Goal: Information Seeking & Learning: Learn about a topic

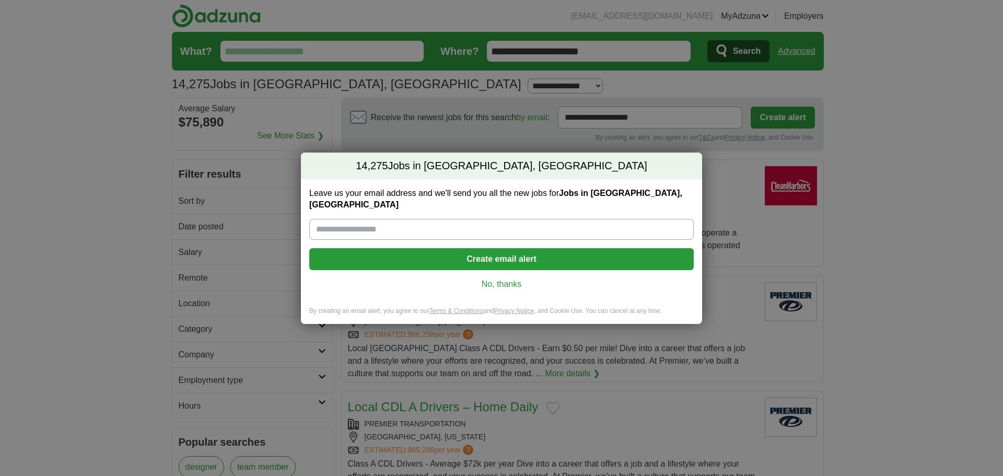
click at [513, 279] on link "No, thanks" at bounding box center [502, 284] width 368 height 11
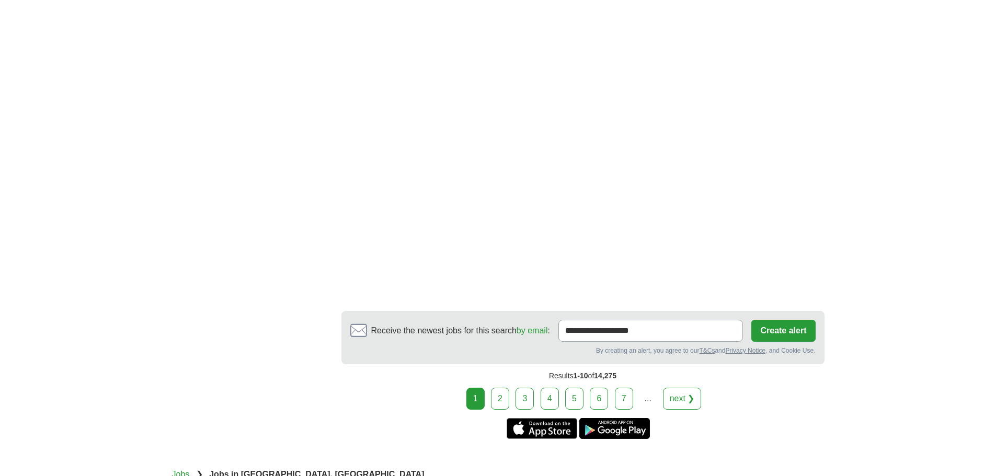
scroll to position [1725, 0]
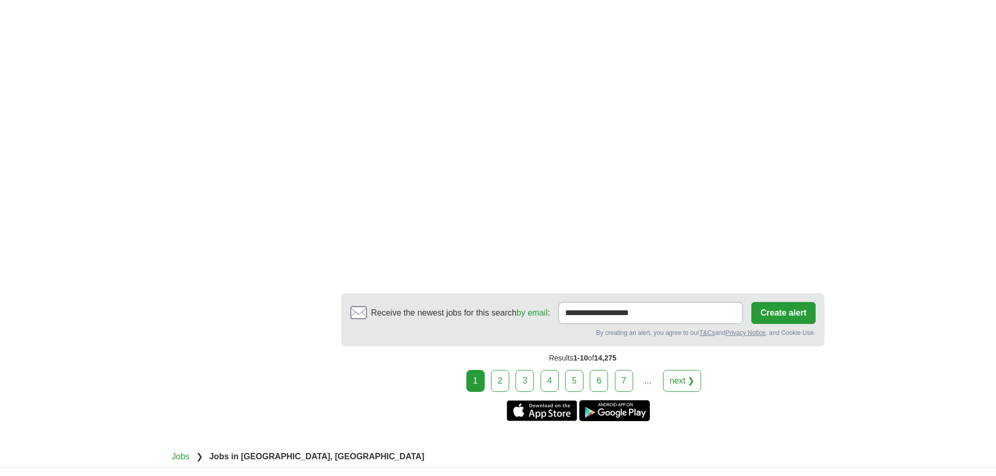
click at [498, 383] on link "2" at bounding box center [500, 381] width 18 height 22
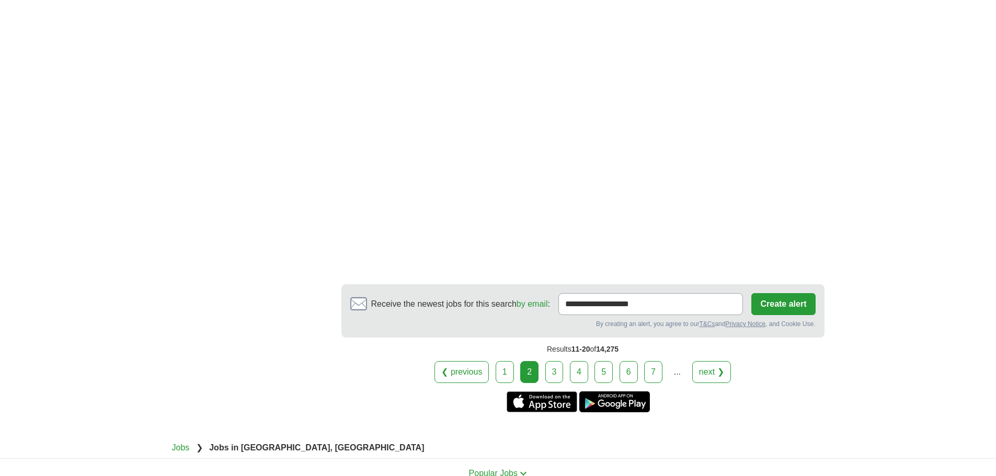
scroll to position [1777, 0]
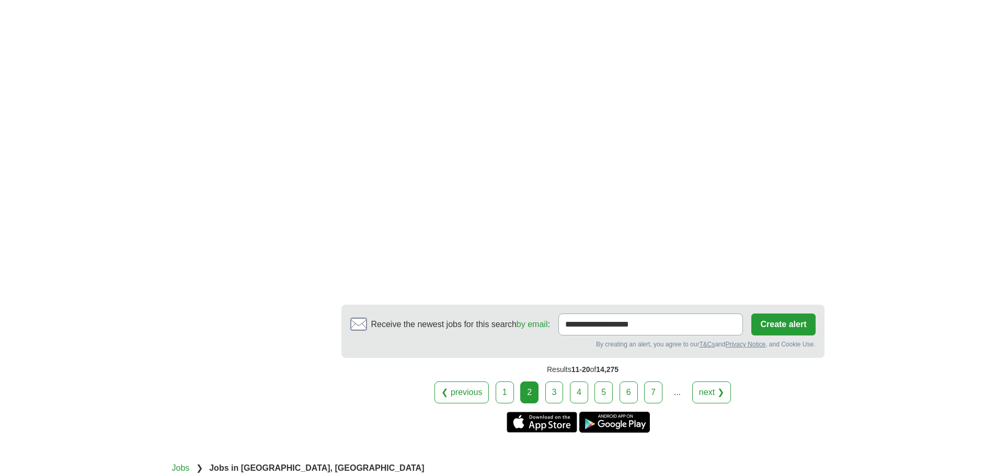
scroll to position [1833, 0]
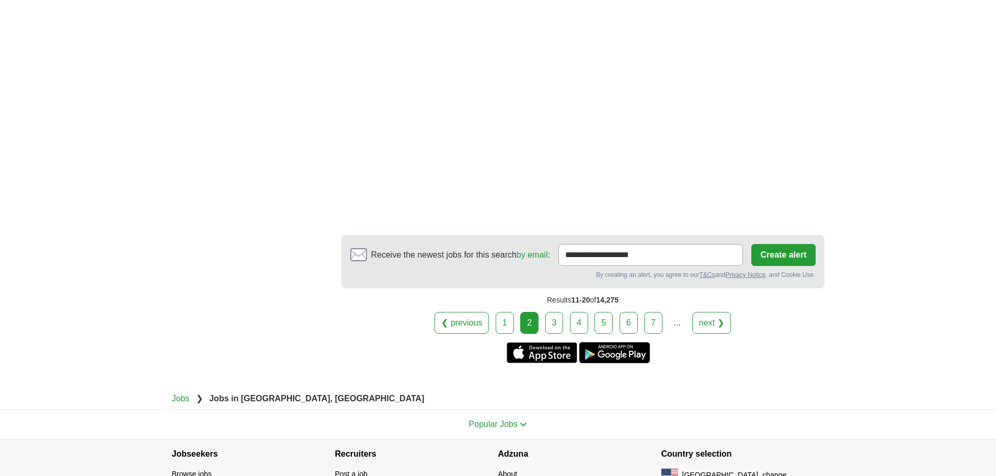
click at [553, 326] on link "3" at bounding box center [554, 323] width 18 height 22
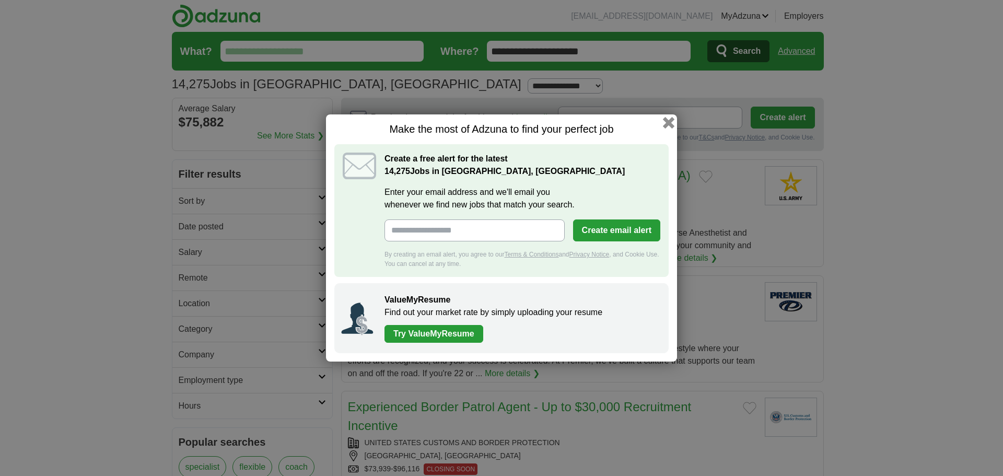
click at [668, 119] on button "button" at bounding box center [668, 122] width 11 height 11
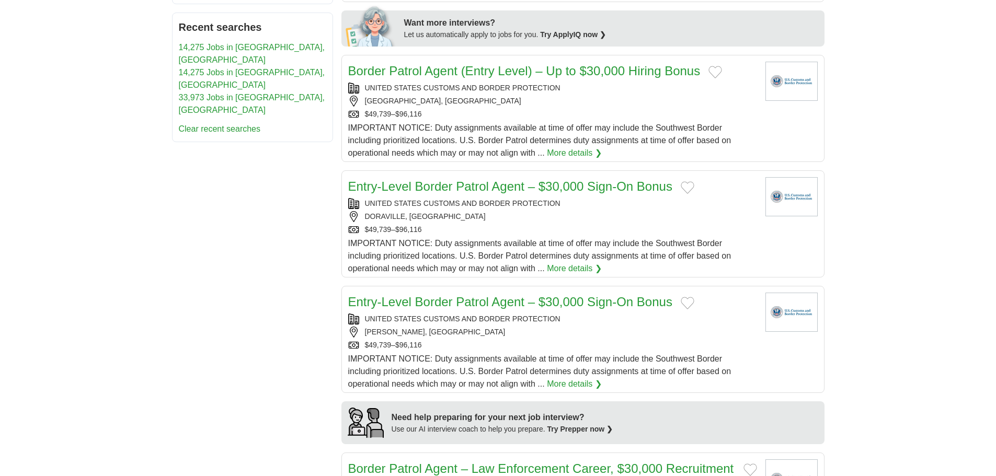
scroll to position [523, 0]
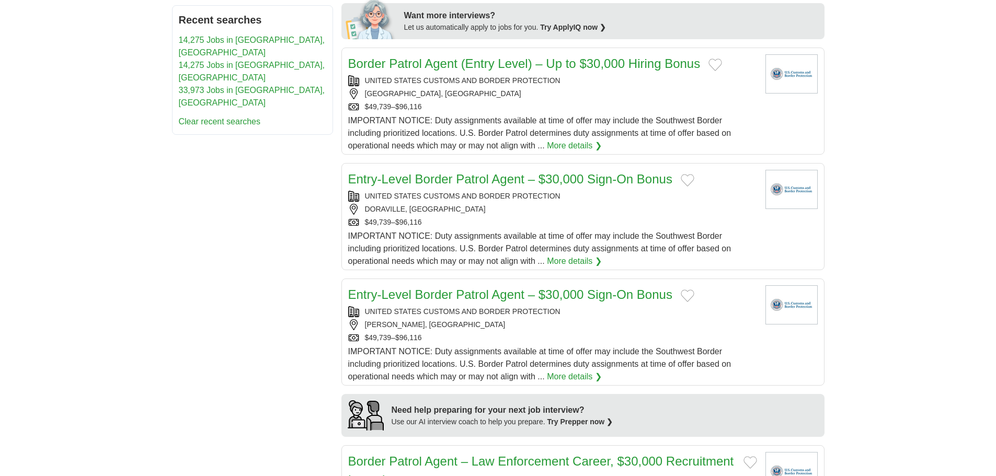
click at [444, 181] on link "Entry-Level Border Patrol Agent – $30,000 Sign-On Bonus" at bounding box center [510, 179] width 324 height 14
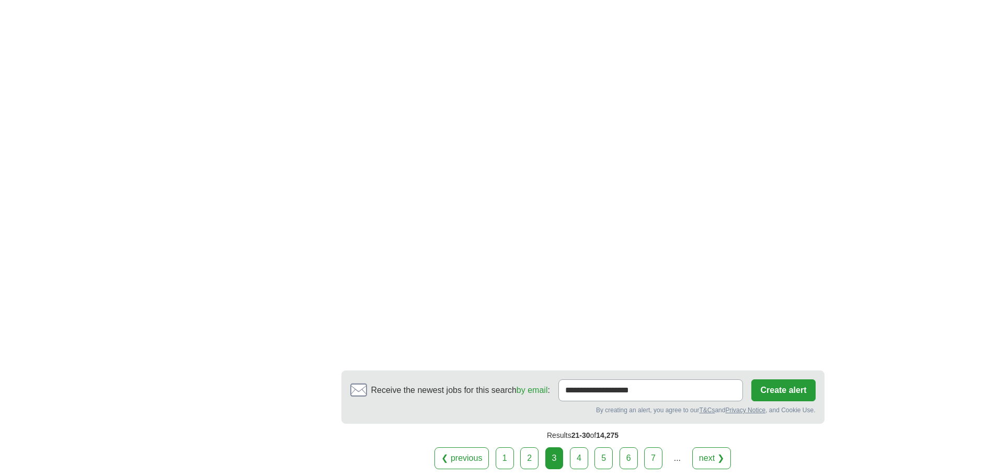
scroll to position [1672, 0]
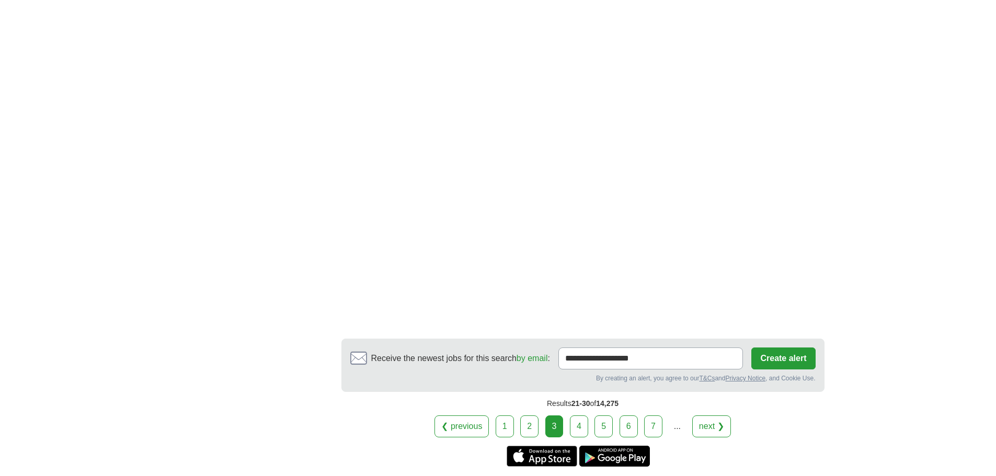
click at [584, 420] on link "4" at bounding box center [579, 426] width 18 height 22
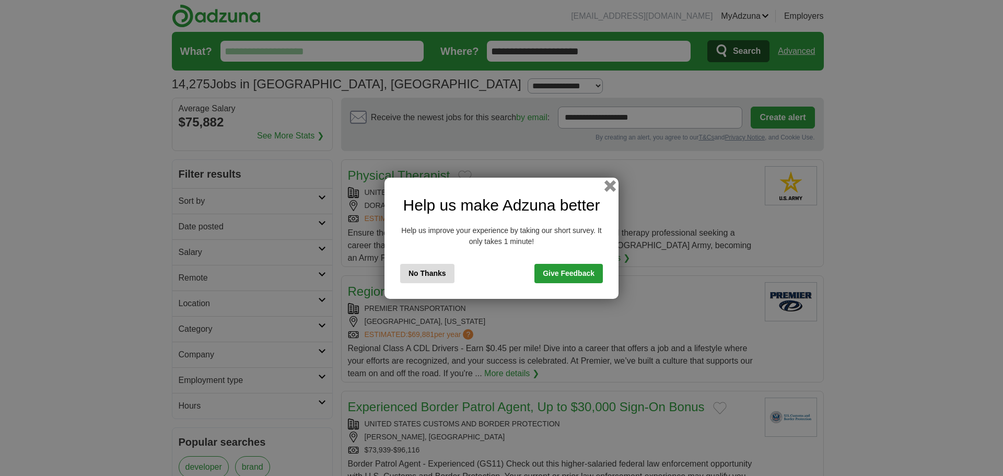
click at [611, 183] on button "button" at bounding box center [610, 185] width 11 height 11
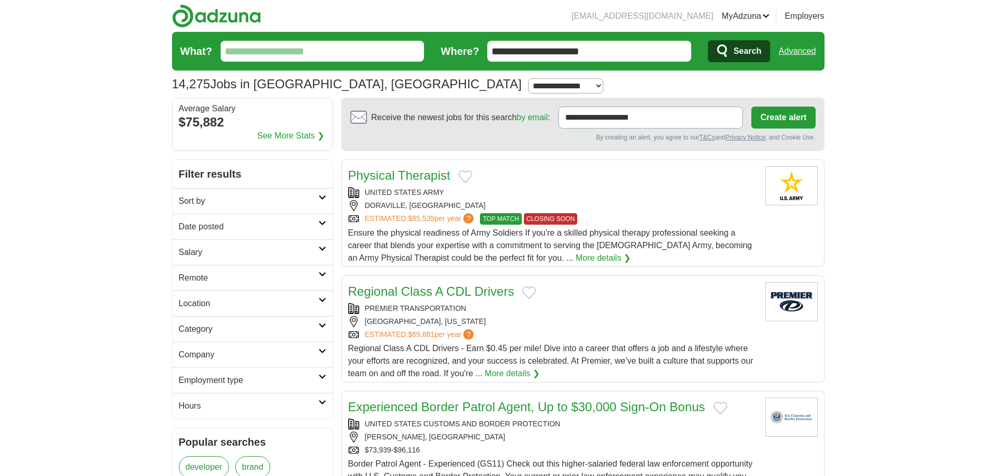
click at [286, 47] on input "What?" at bounding box center [323, 51] width 204 height 21
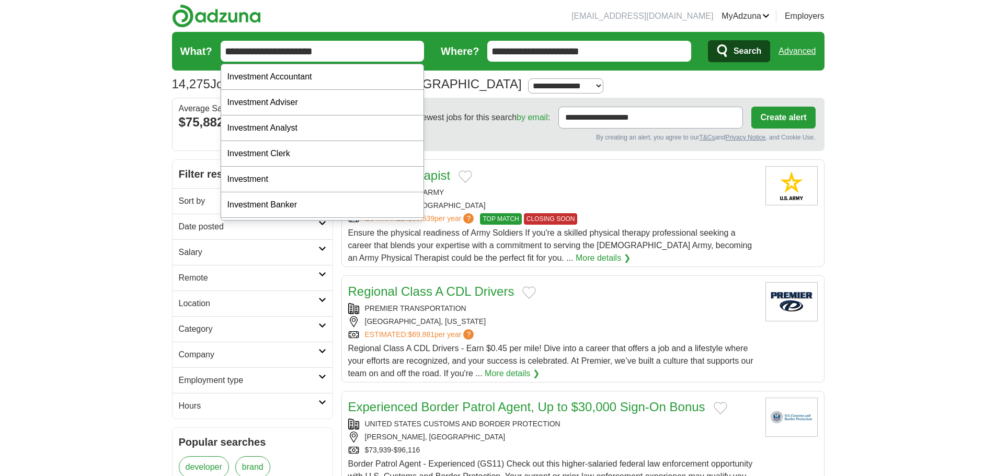
type input "**********"
click at [708, 40] on button "Search" at bounding box center [739, 51] width 62 height 22
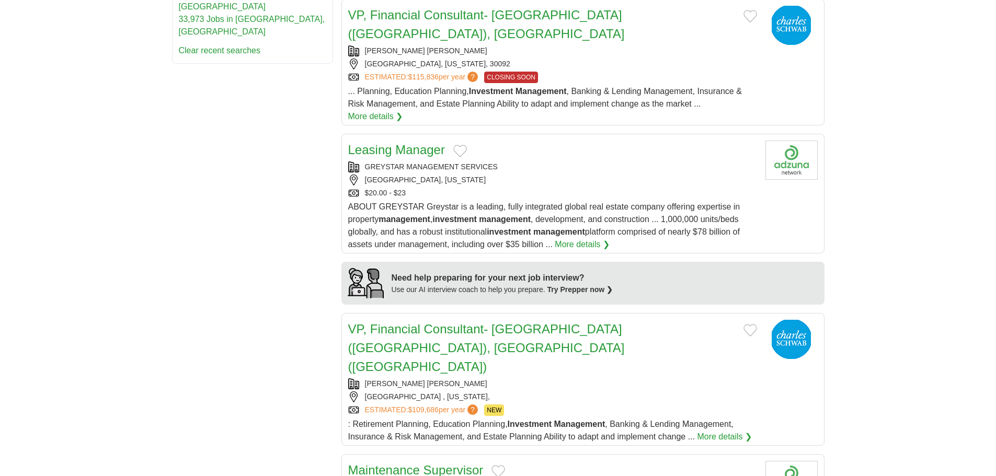
scroll to position [732, 0]
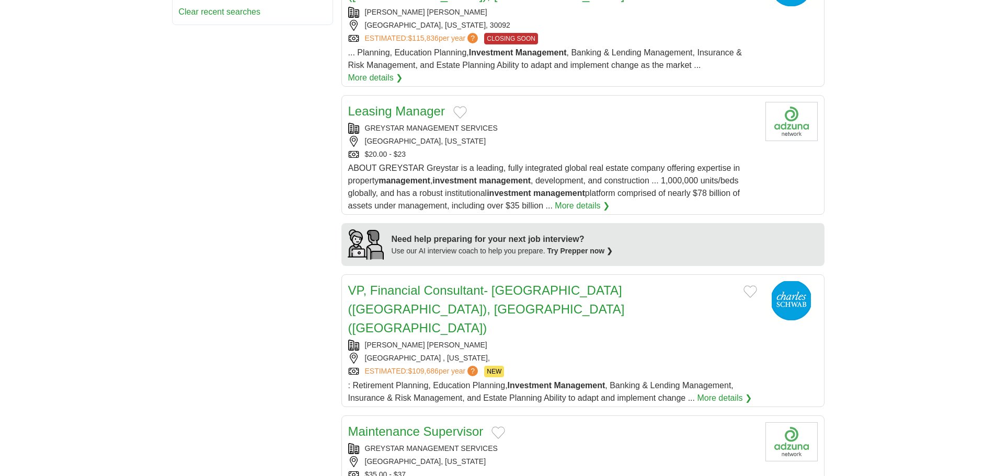
click at [421, 283] on link "VP, Financial Consultant- [GEOGRAPHIC_DATA] ([GEOGRAPHIC_DATA]), [GEOGRAPHIC_DA…" at bounding box center [486, 309] width 276 height 52
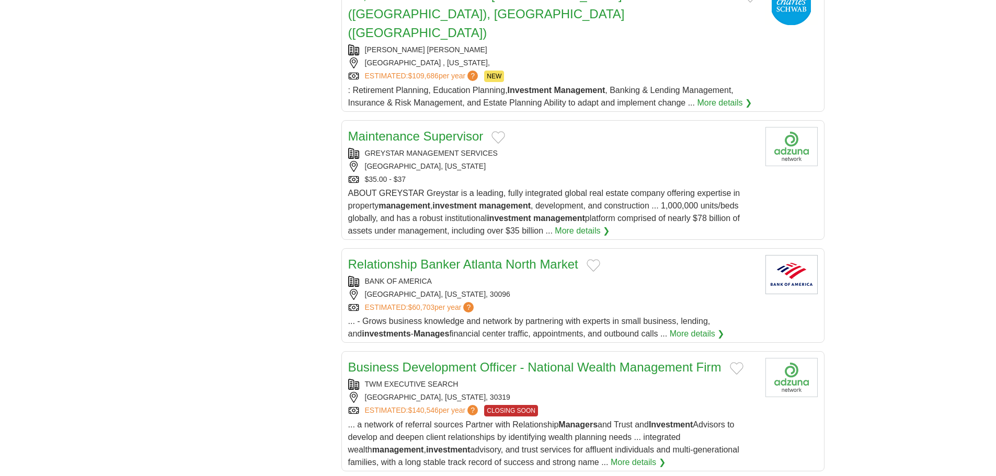
scroll to position [1045, 0]
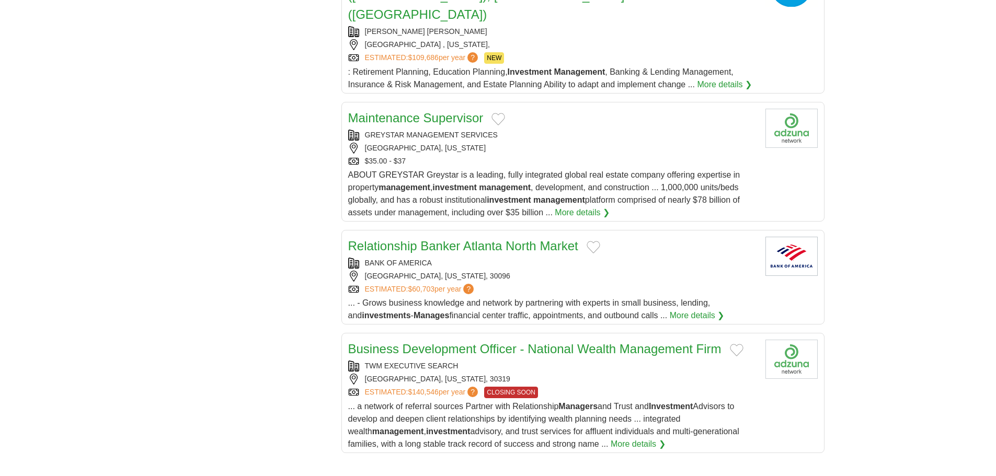
click at [420, 342] on link "Business Development Officer - National Wealth Management Firm" at bounding box center [534, 349] width 373 height 14
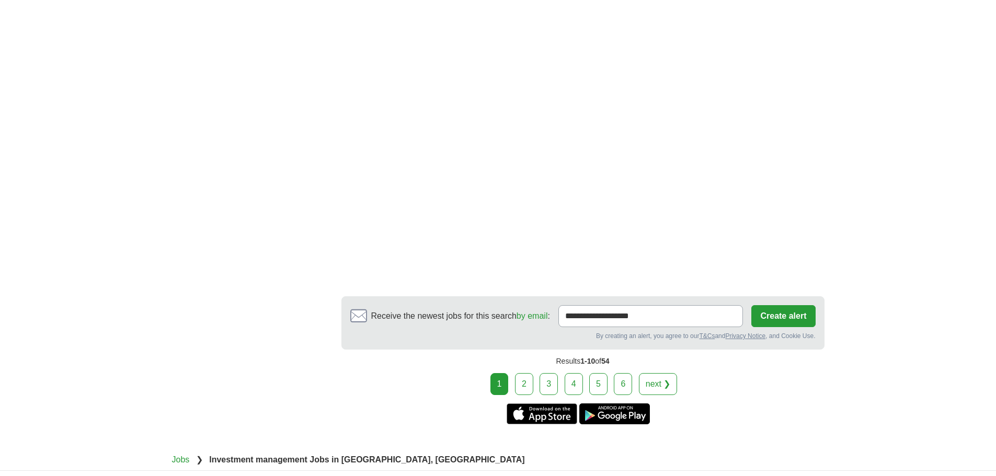
scroll to position [1986, 0]
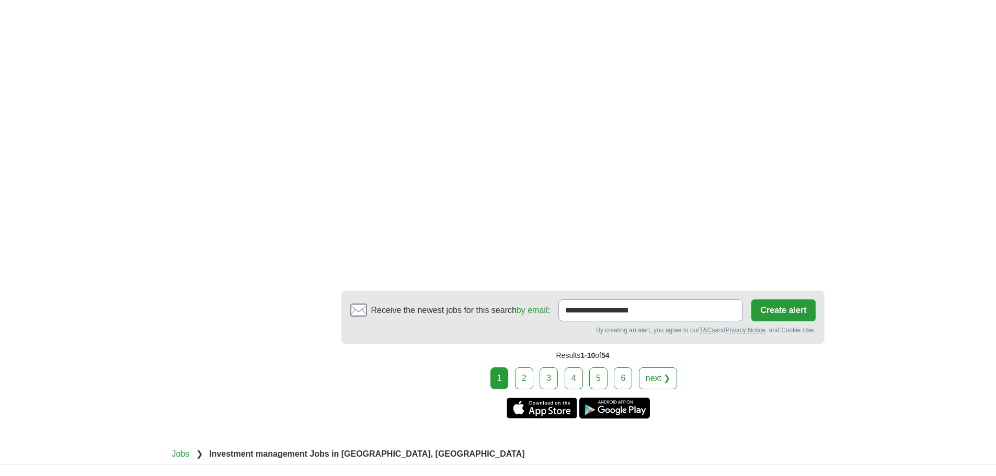
click at [523, 367] on link "2" at bounding box center [524, 378] width 18 height 22
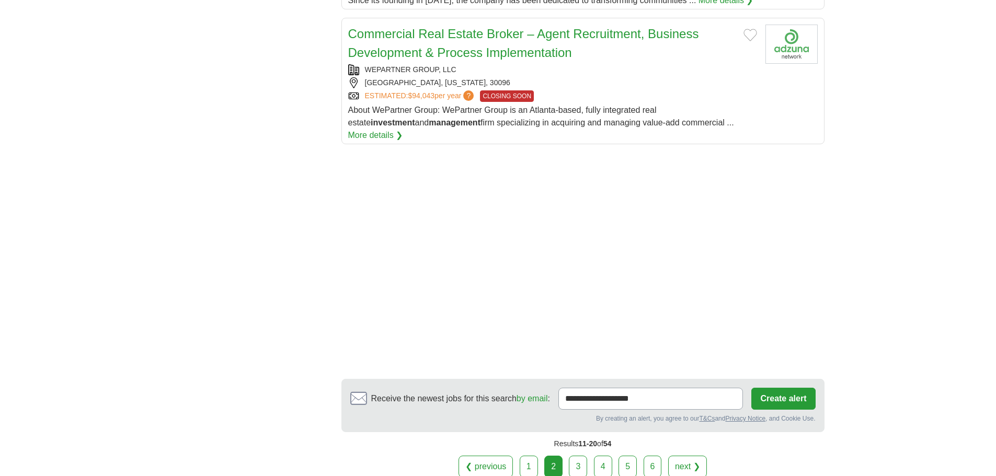
scroll to position [1359, 0]
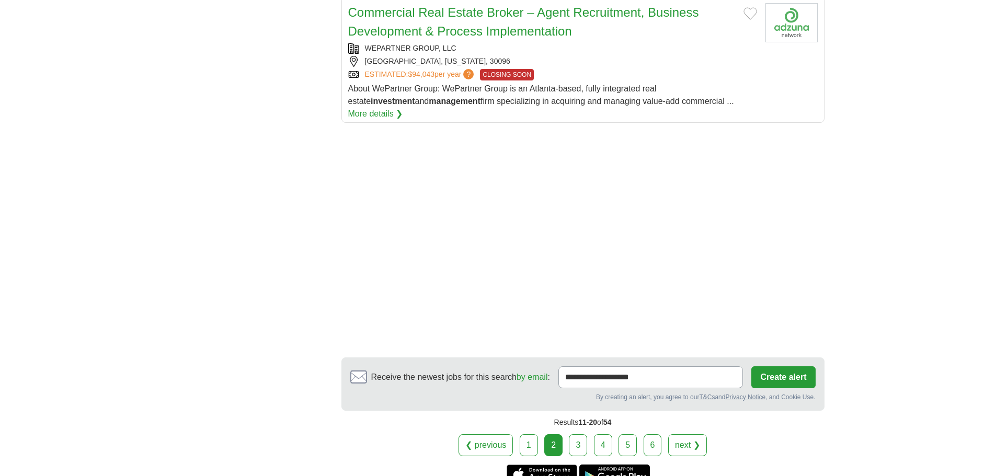
click at [583, 434] on link "3" at bounding box center [578, 445] width 18 height 22
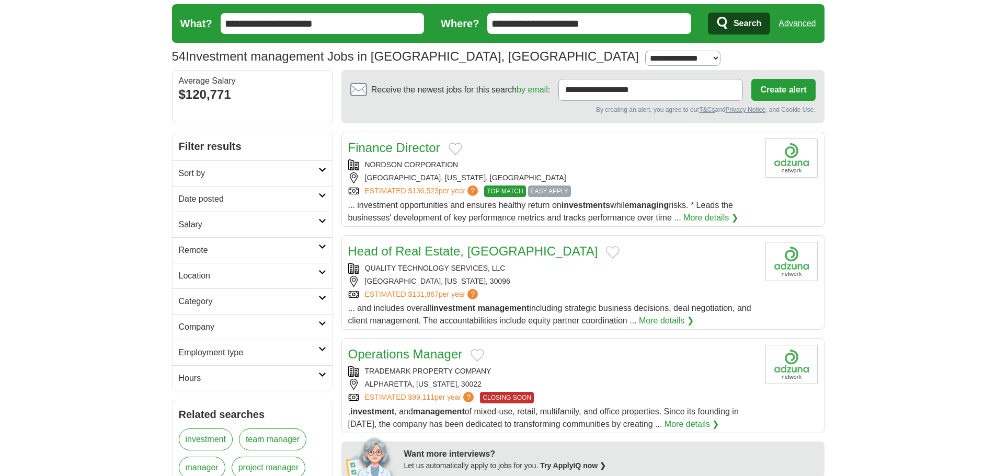
scroll to position [52, 0]
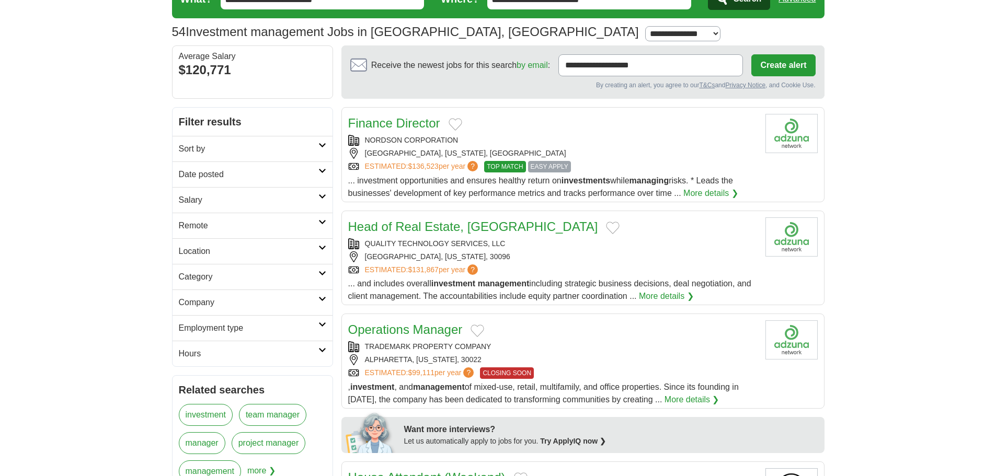
click at [409, 225] on link "Head of Real Estate, [GEOGRAPHIC_DATA]" at bounding box center [473, 226] width 250 height 14
